Goal: Transaction & Acquisition: Subscribe to service/newsletter

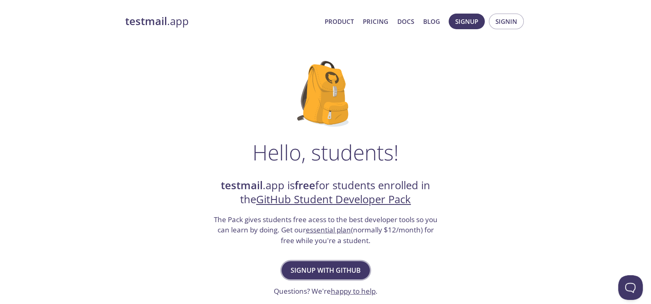
click at [322, 269] on span "Signup with GitHub" at bounding box center [326, 269] width 70 height 11
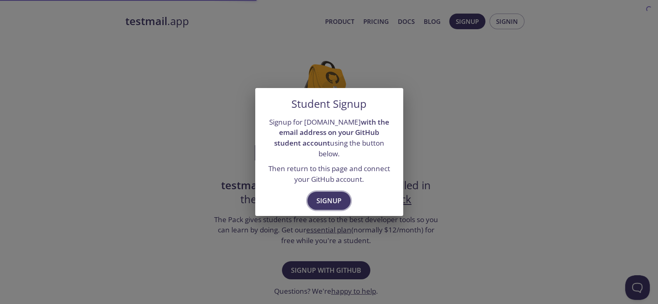
click at [326, 199] on span "Signup" at bounding box center [328, 200] width 25 height 11
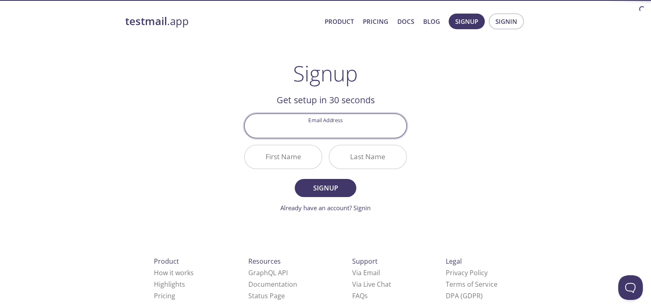
click at [338, 128] on input "Email Address" at bounding box center [326, 125] width 162 height 23
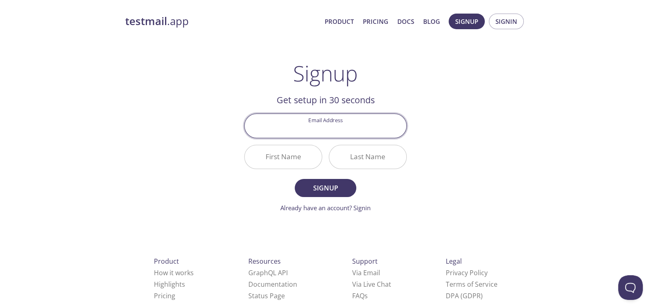
type input "[EMAIL_ADDRESS][DOMAIN_NAME]"
click at [308, 158] on input "First Name" at bounding box center [283, 156] width 77 height 23
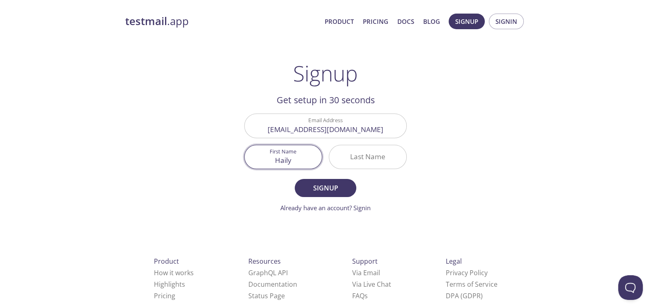
type input "Haily"
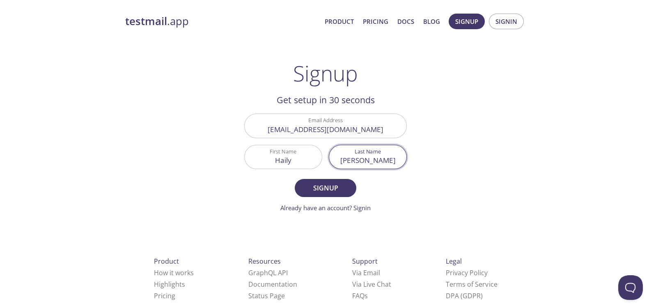
type input "[PERSON_NAME]"
click at [295, 179] on button "Signup" at bounding box center [326, 188] width 62 height 18
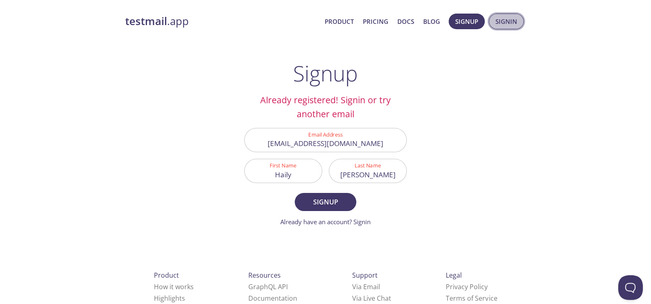
click at [505, 20] on span "Signin" at bounding box center [507, 21] width 22 height 11
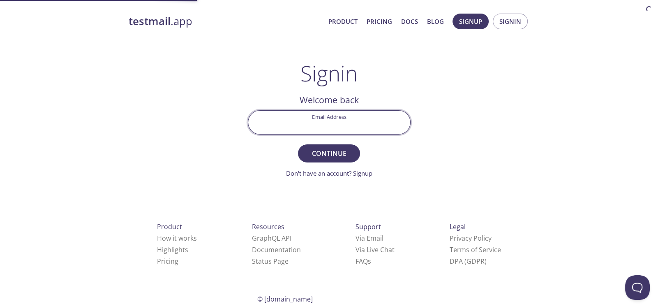
click at [333, 129] on input "Email Address" at bounding box center [329, 121] width 162 height 23
type input "[EMAIL_ADDRESS][DOMAIN_NAME]"
click at [326, 163] on form "Email Address hailybellestevens@gmail.com Continue Don't have an account? Signup" at bounding box center [329, 144] width 163 height 68
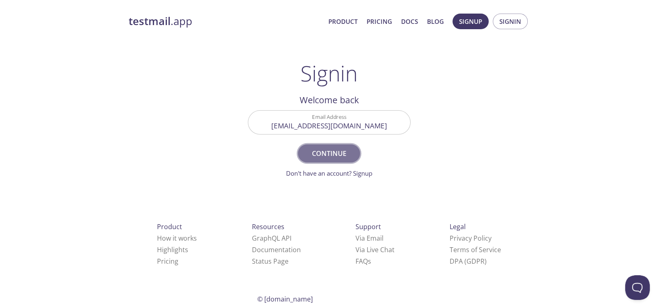
click at [325, 158] on span "Continue" at bounding box center [329, 152] width 44 height 11
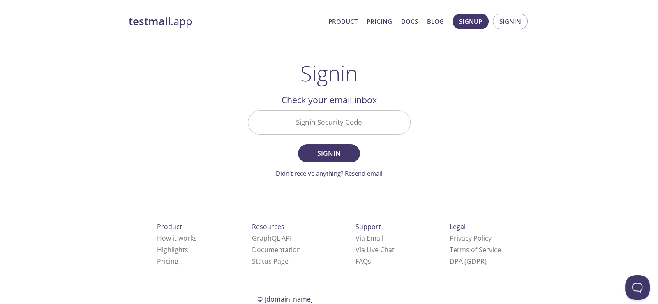
click at [318, 131] on input "Signin Security Code" at bounding box center [329, 121] width 162 height 23
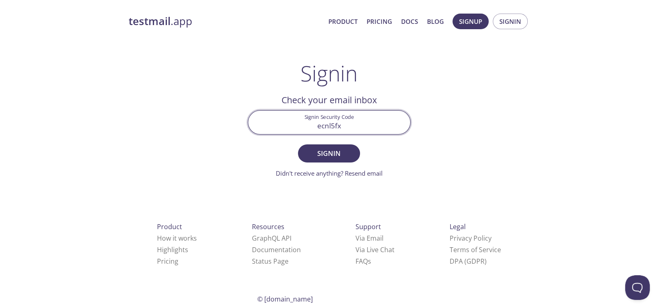
type input "ecnl5fx"
click at [298, 144] on button "Signin" at bounding box center [329, 153] width 62 height 18
